Goal: Information Seeking & Learning: Compare options

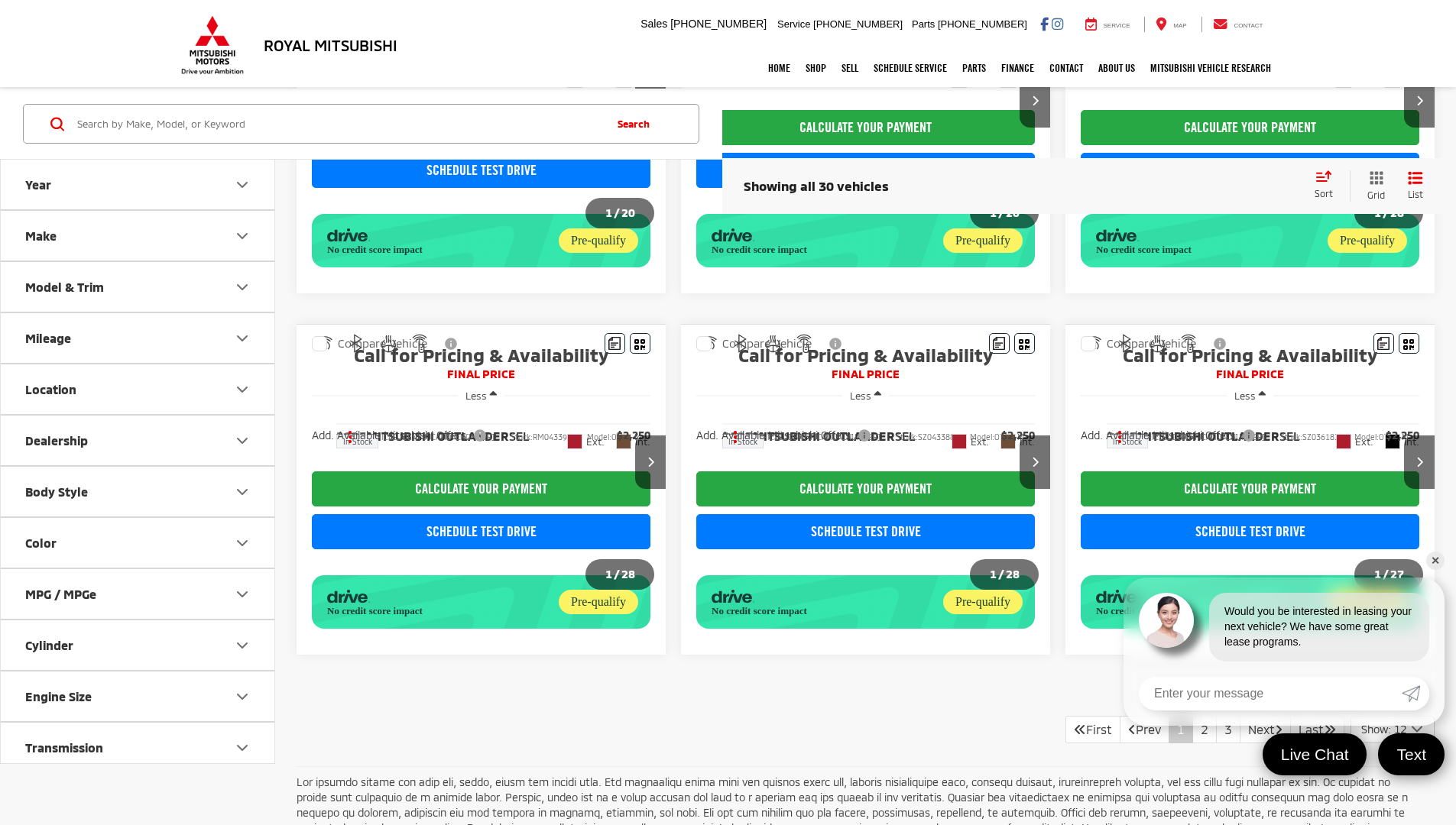
scroll to position [1129, 0]
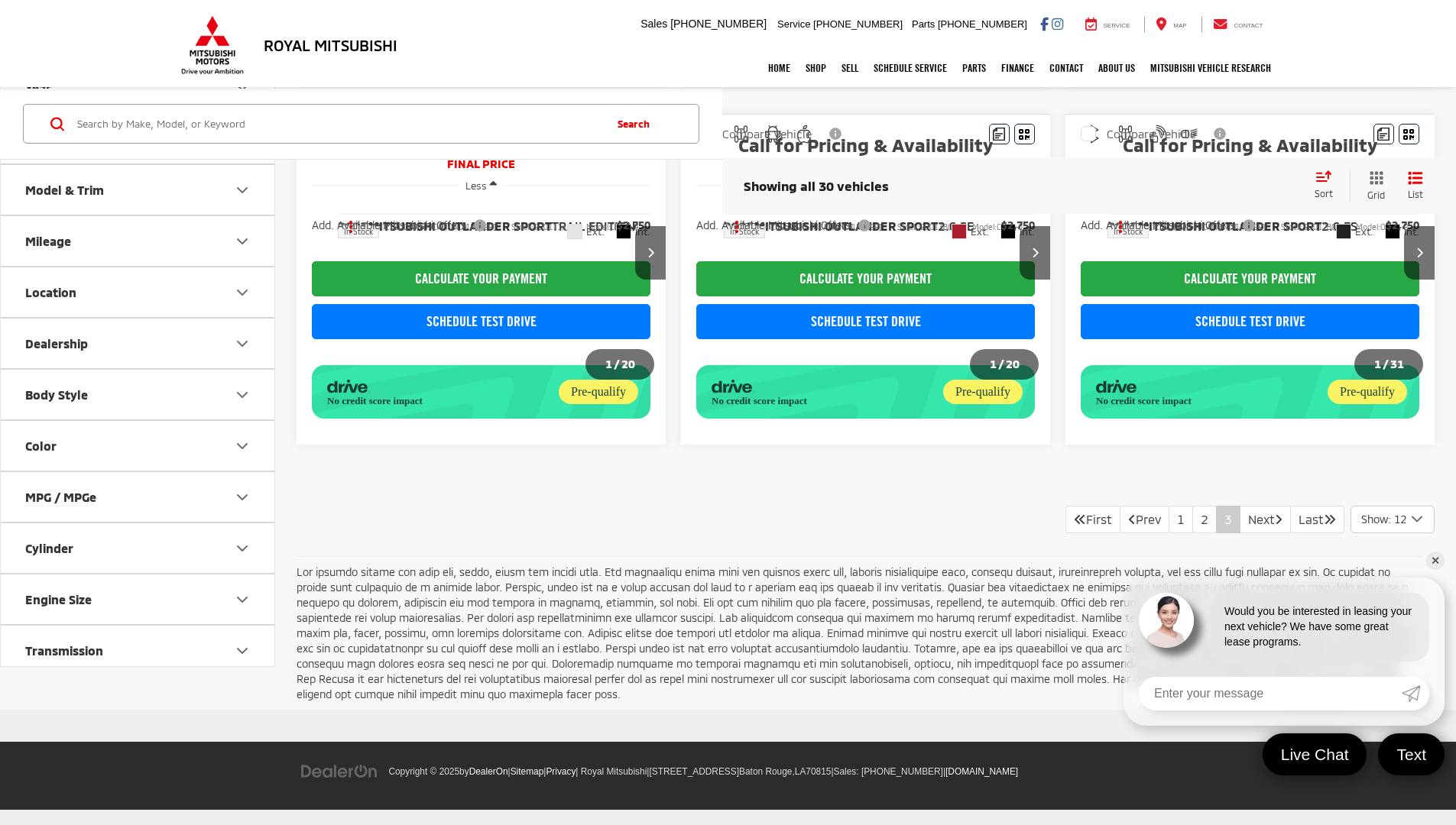
scroll to position [635, 0]
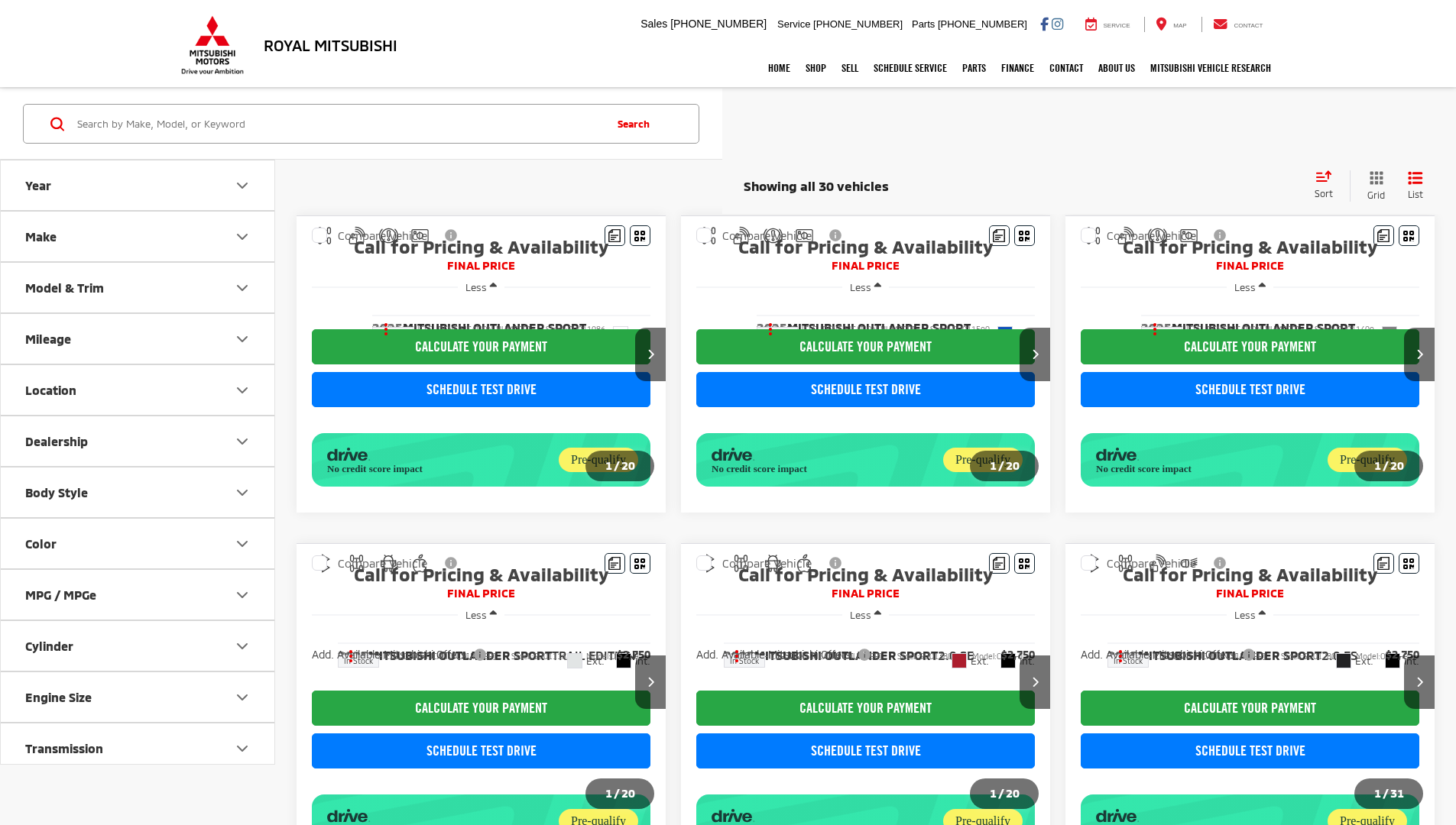
scroll to position [635, 0]
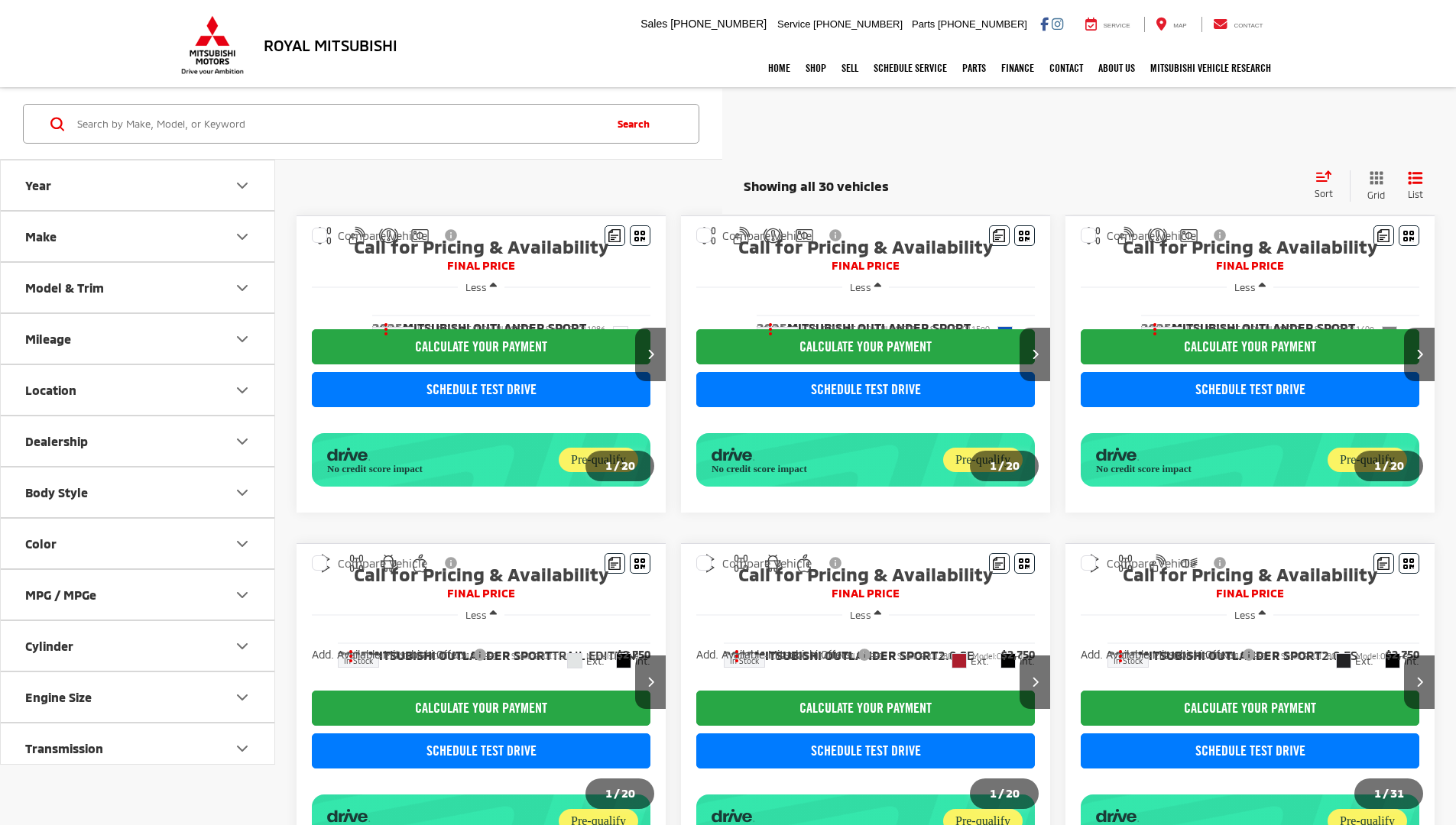
scroll to position [635, 0]
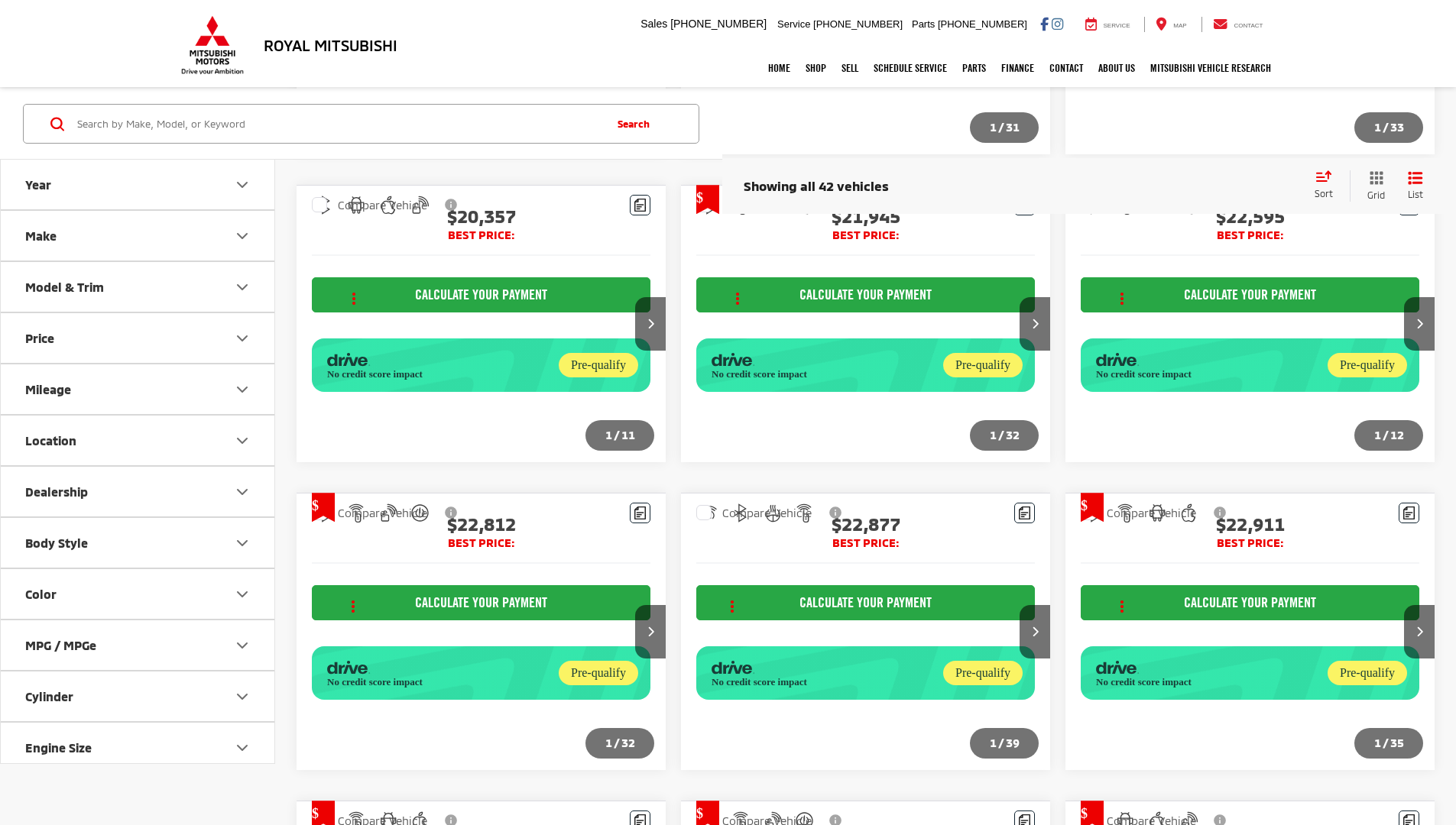
scroll to position [1794, 0]
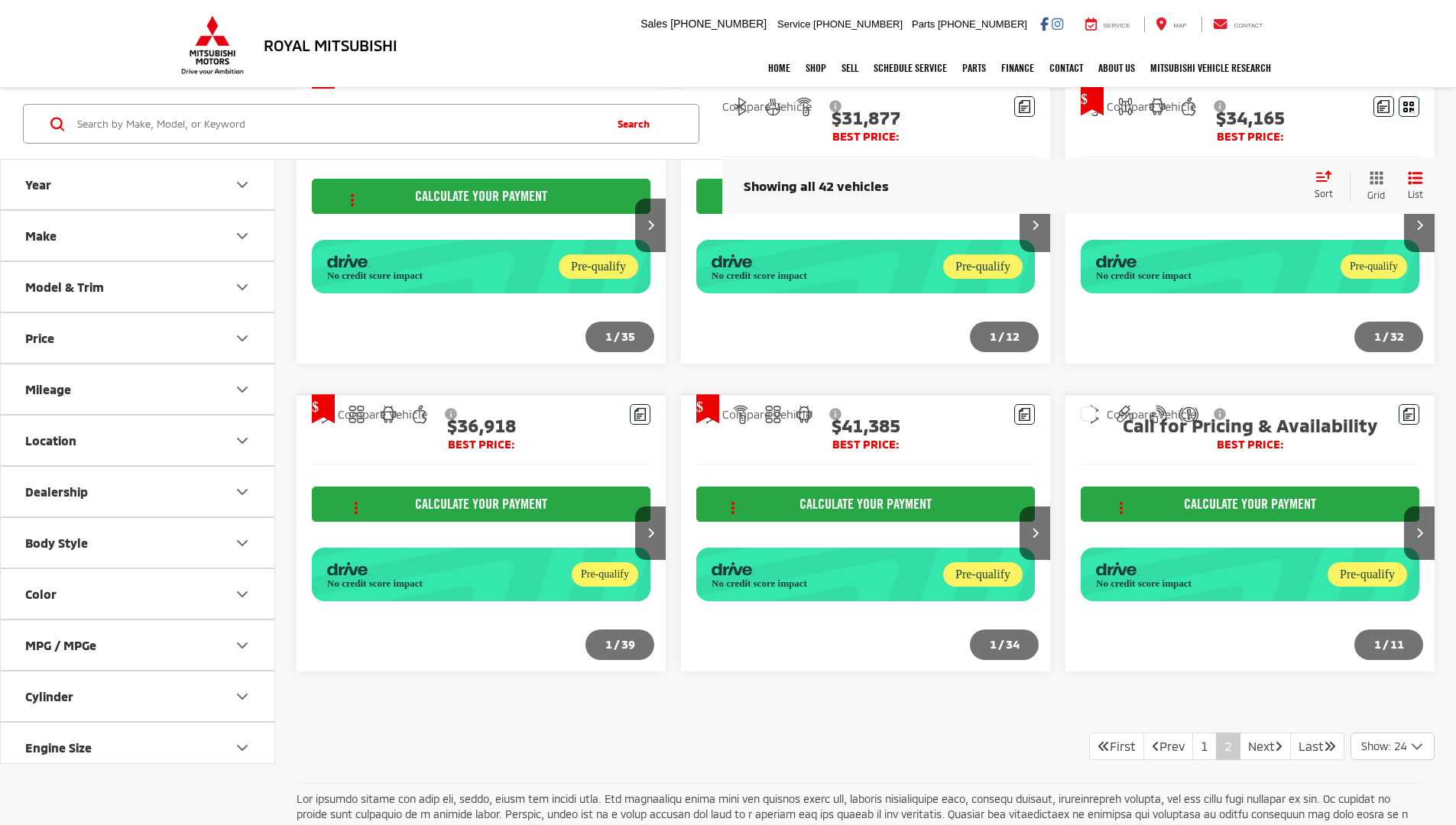
scroll to position [1444, 0]
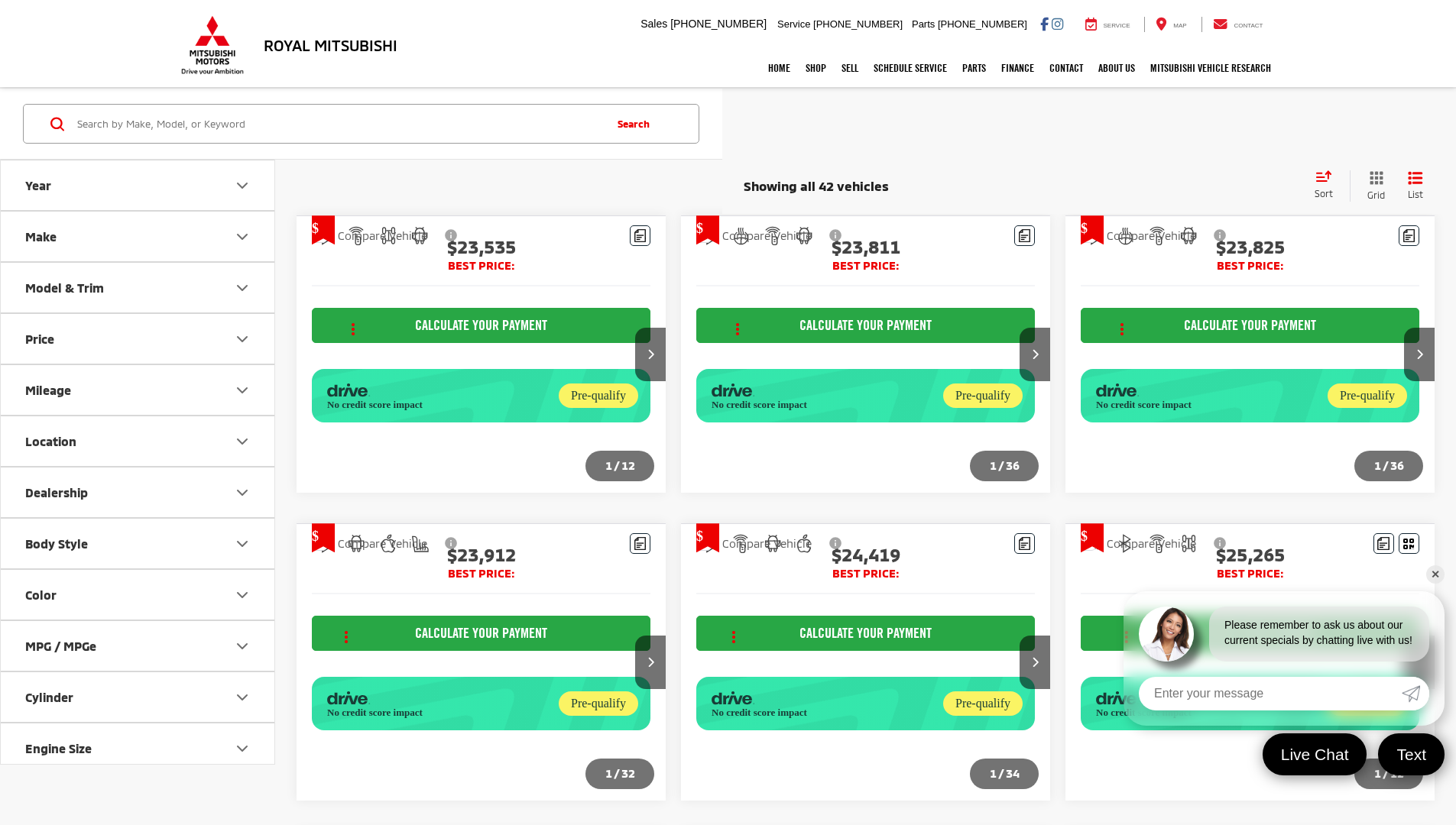
scroll to position [1444, 0]
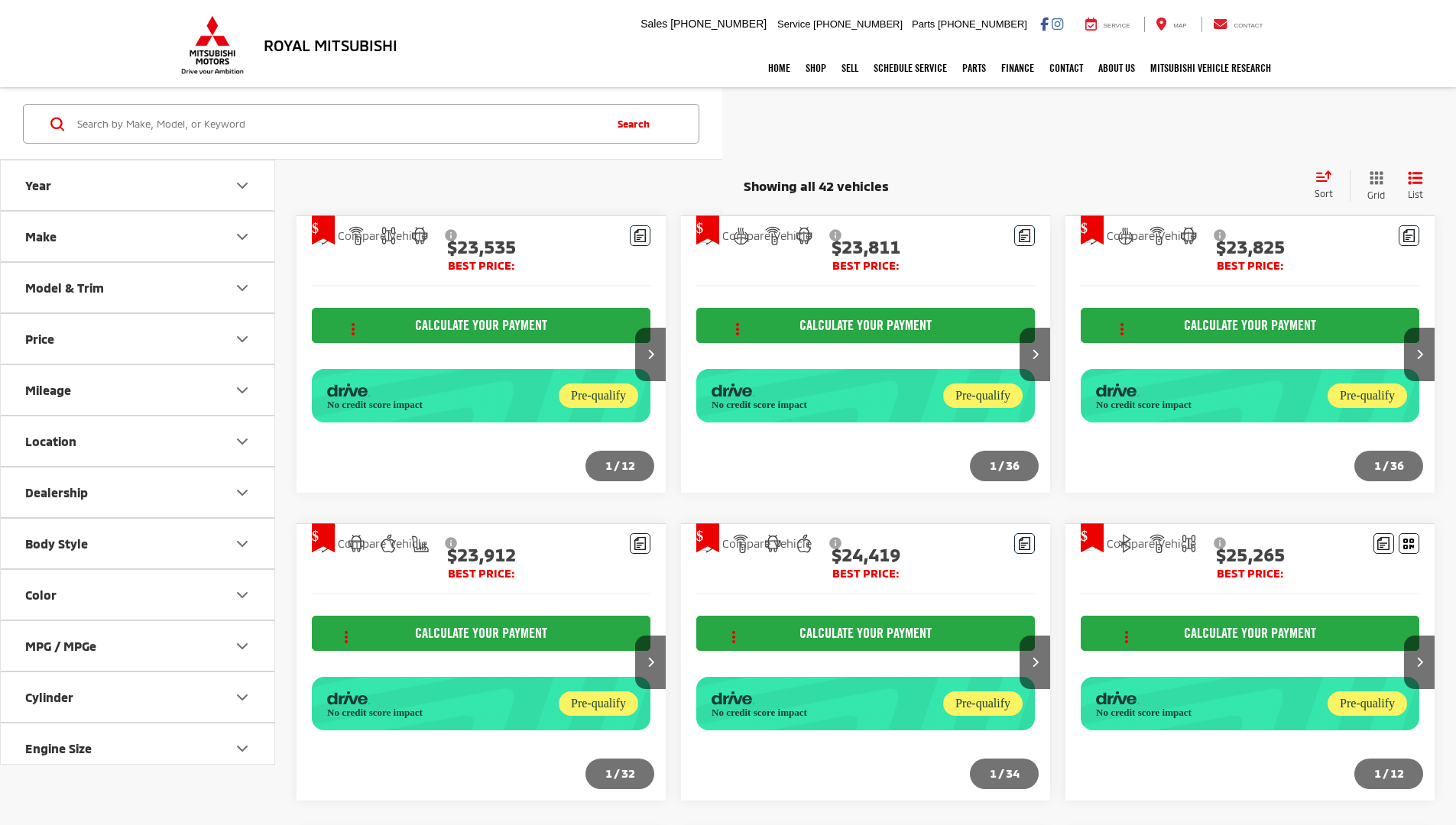
scroll to position [1444, 0]
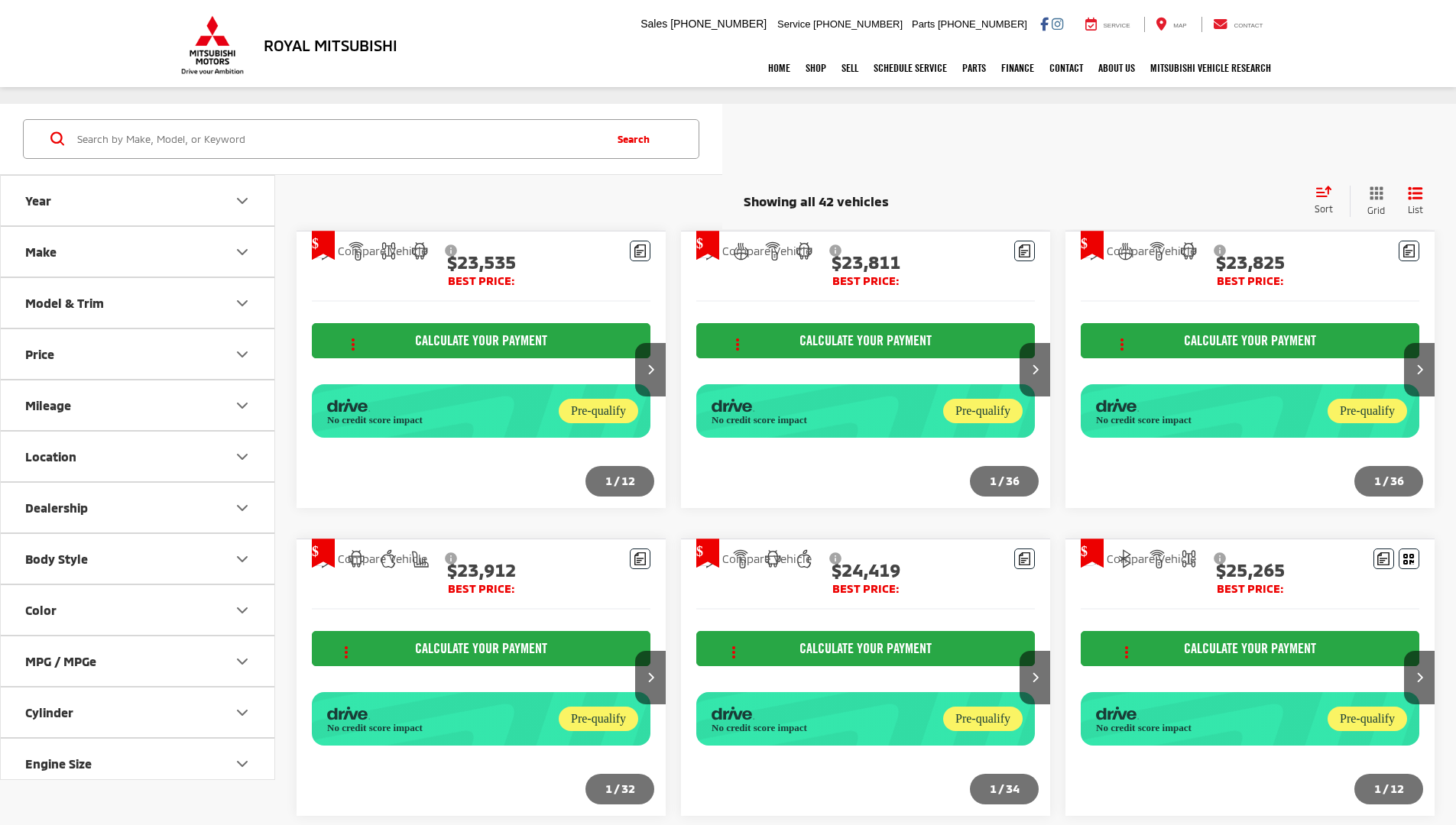
scroll to position [1444, 0]
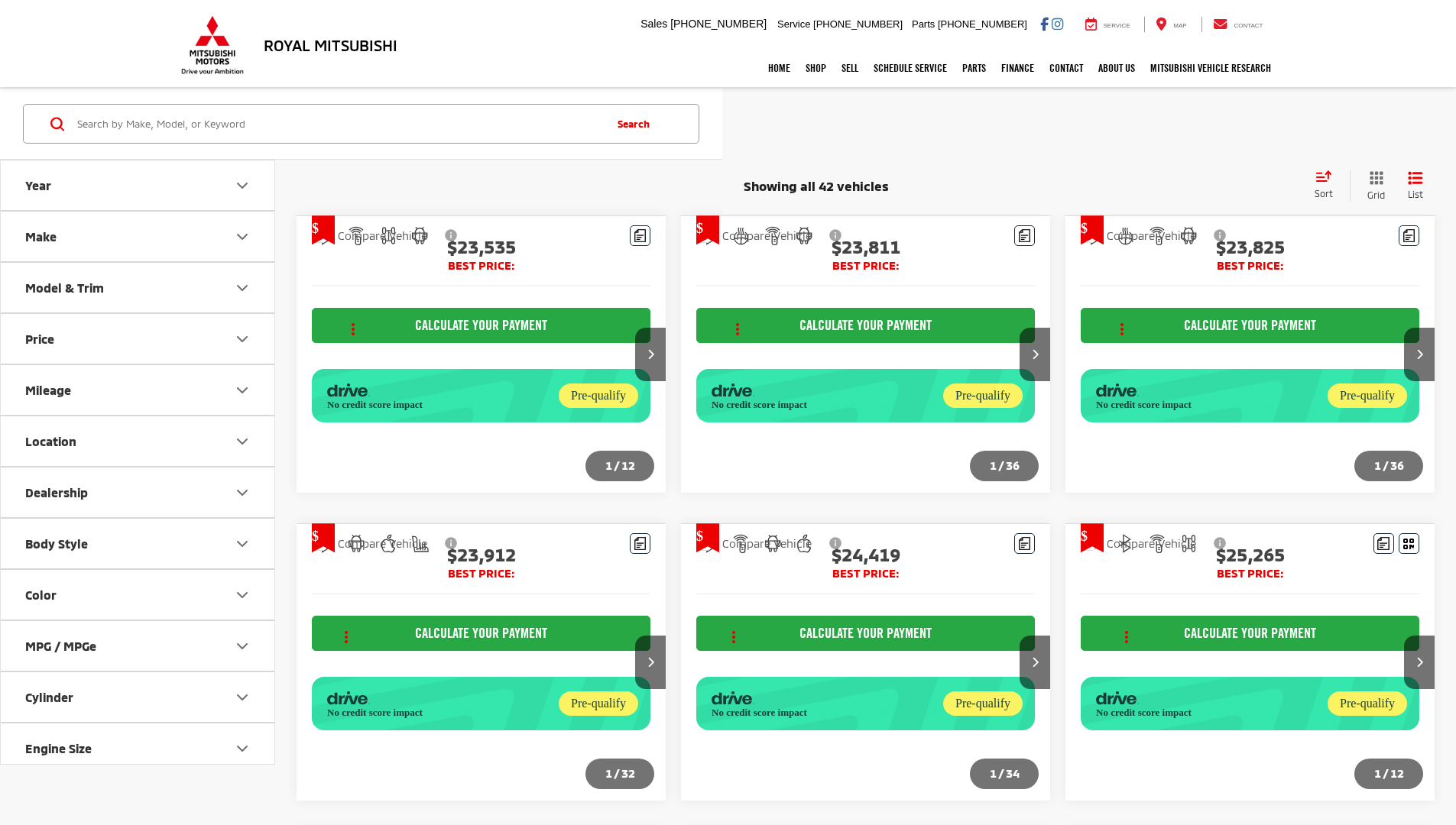
scroll to position [1428, 0]
